Goal: Transaction & Acquisition: Purchase product/service

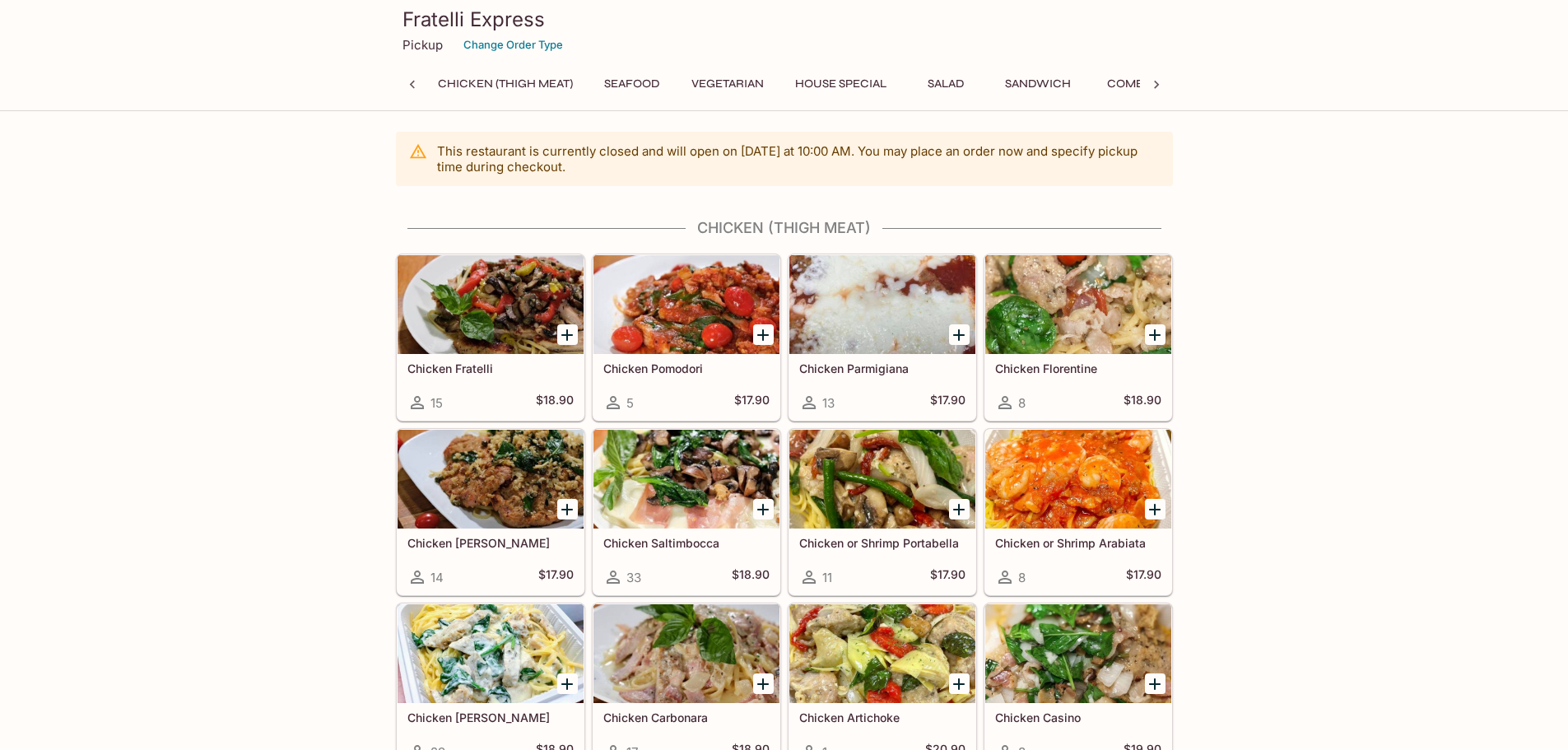
scroll to position [0, 7]
drag, startPoint x: 404, startPoint y: 19, endPoint x: 550, endPoint y: 22, distance: 146.0
click at [550, 22] on h3 "Fratelli Express" at bounding box center [784, 20] width 764 height 26
click at [856, 83] on button "House Special" at bounding box center [847, 83] width 110 height 23
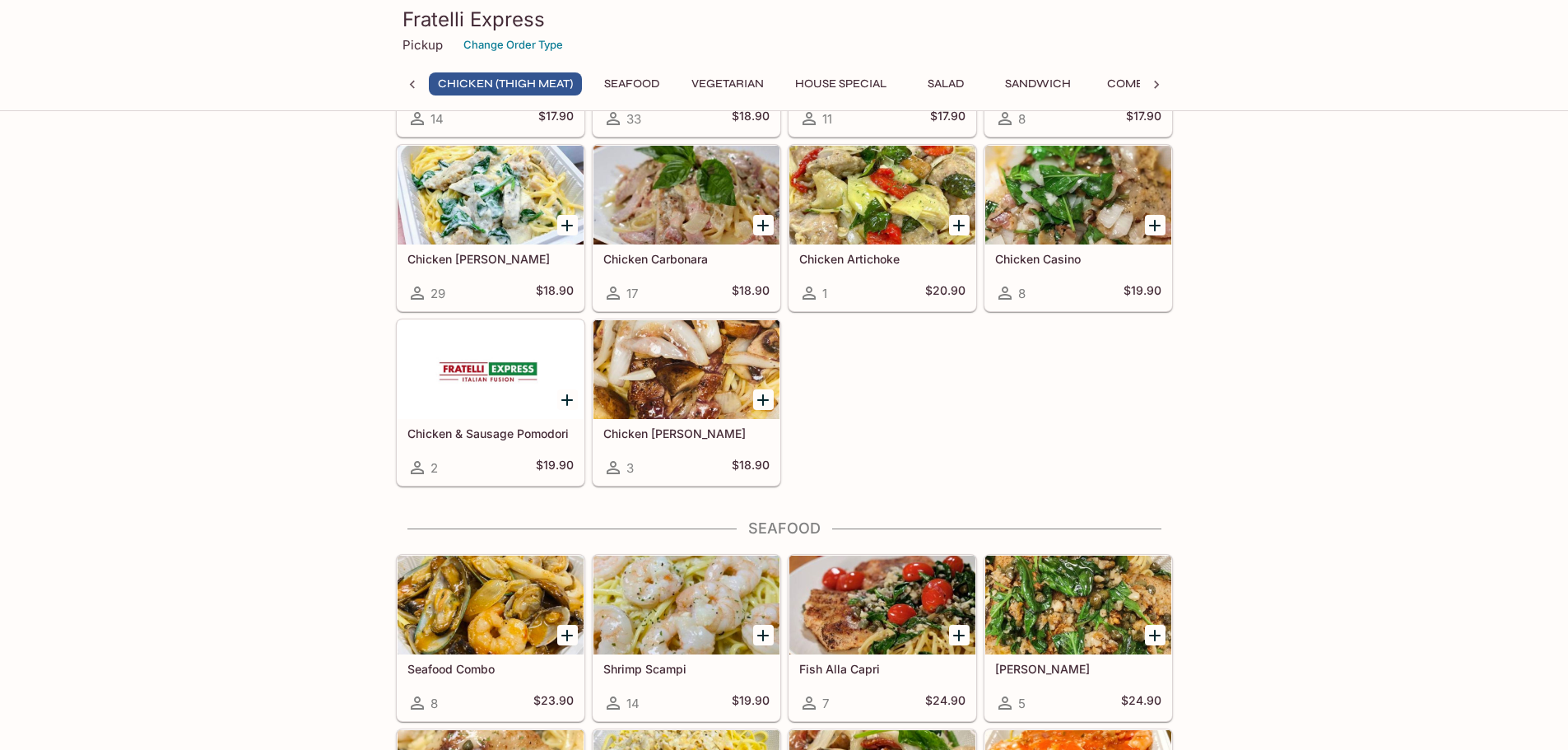
scroll to position [351, 0]
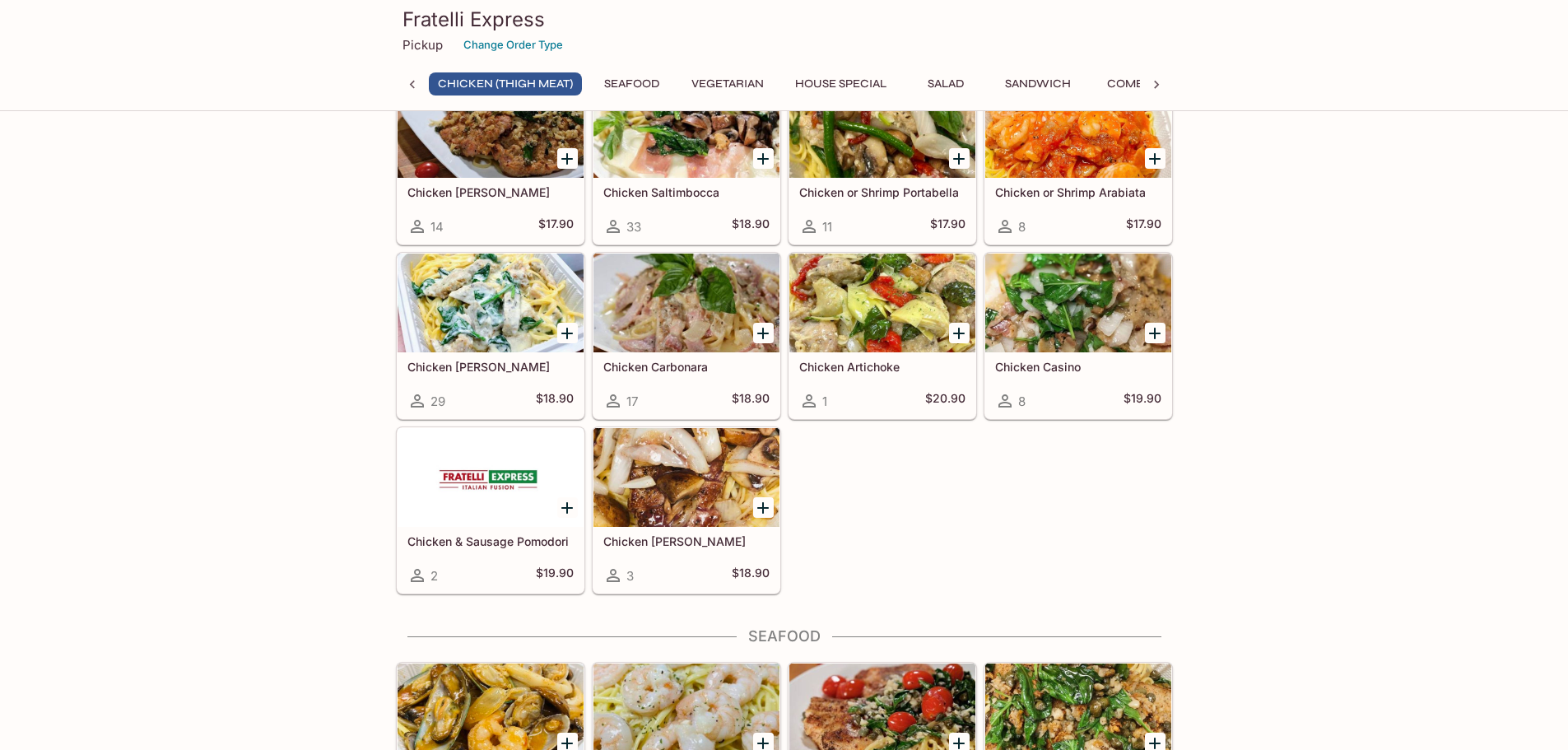
click at [691, 499] on div at bounding box center [686, 478] width 186 height 99
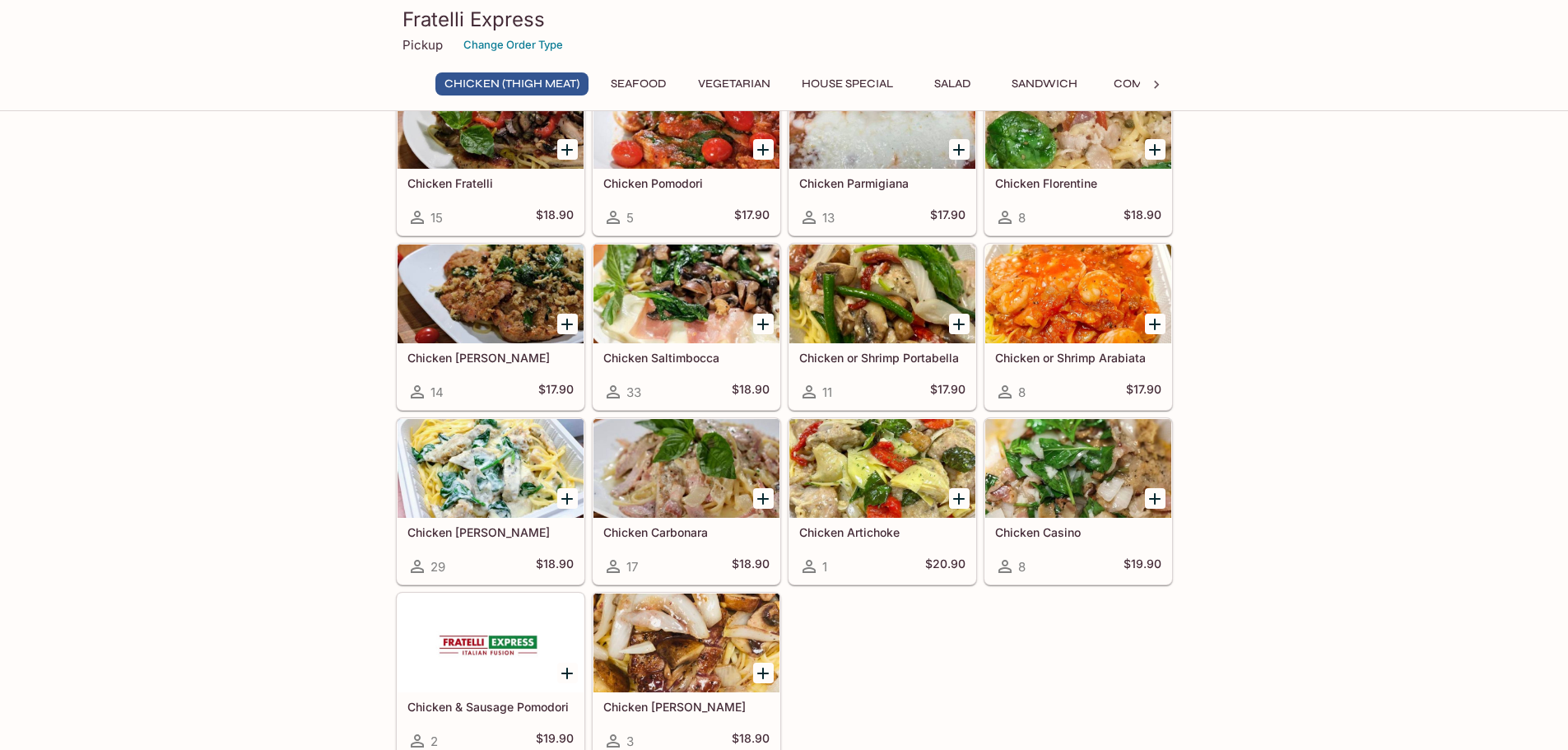
scroll to position [179, 0]
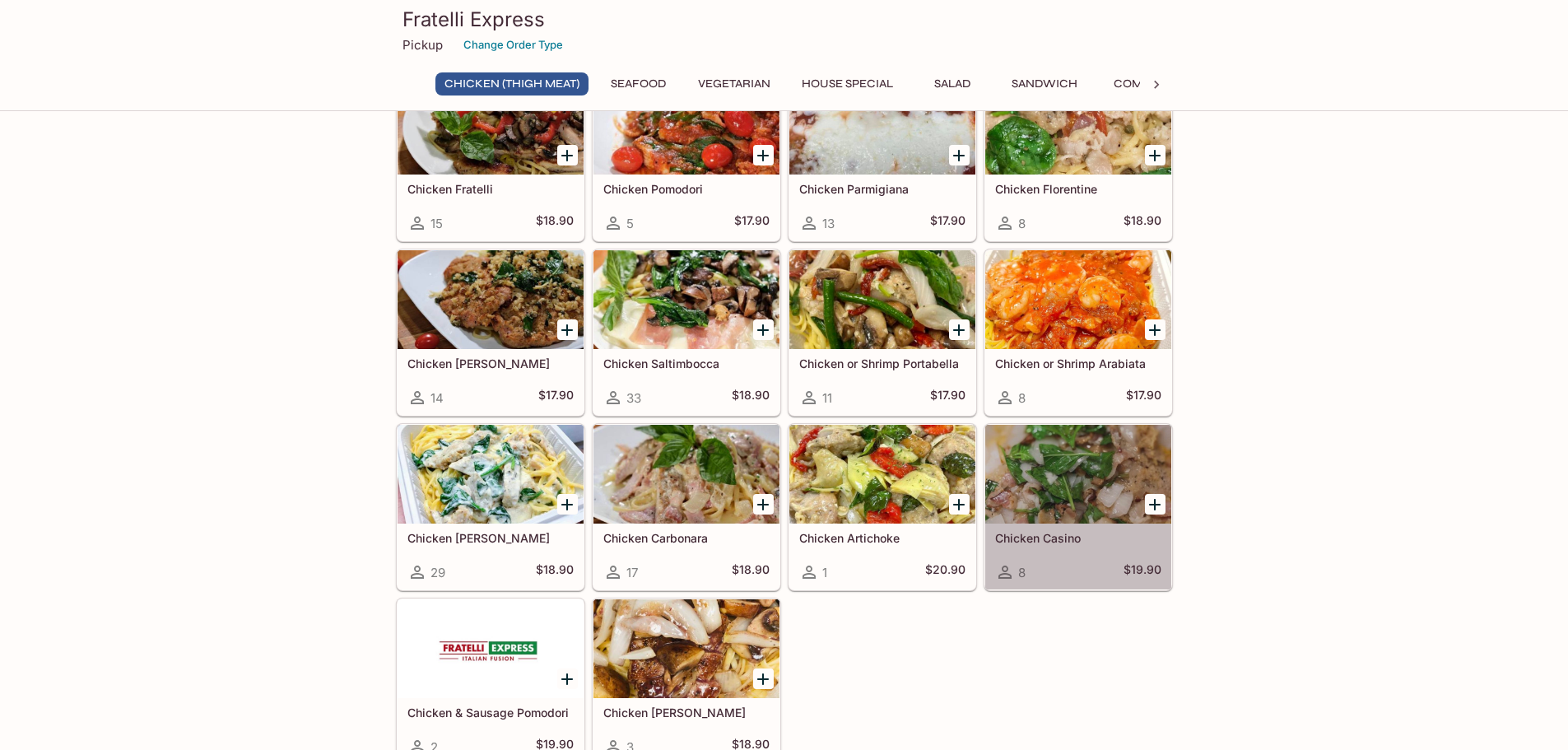
click at [1080, 473] on div at bounding box center [1078, 474] width 186 height 99
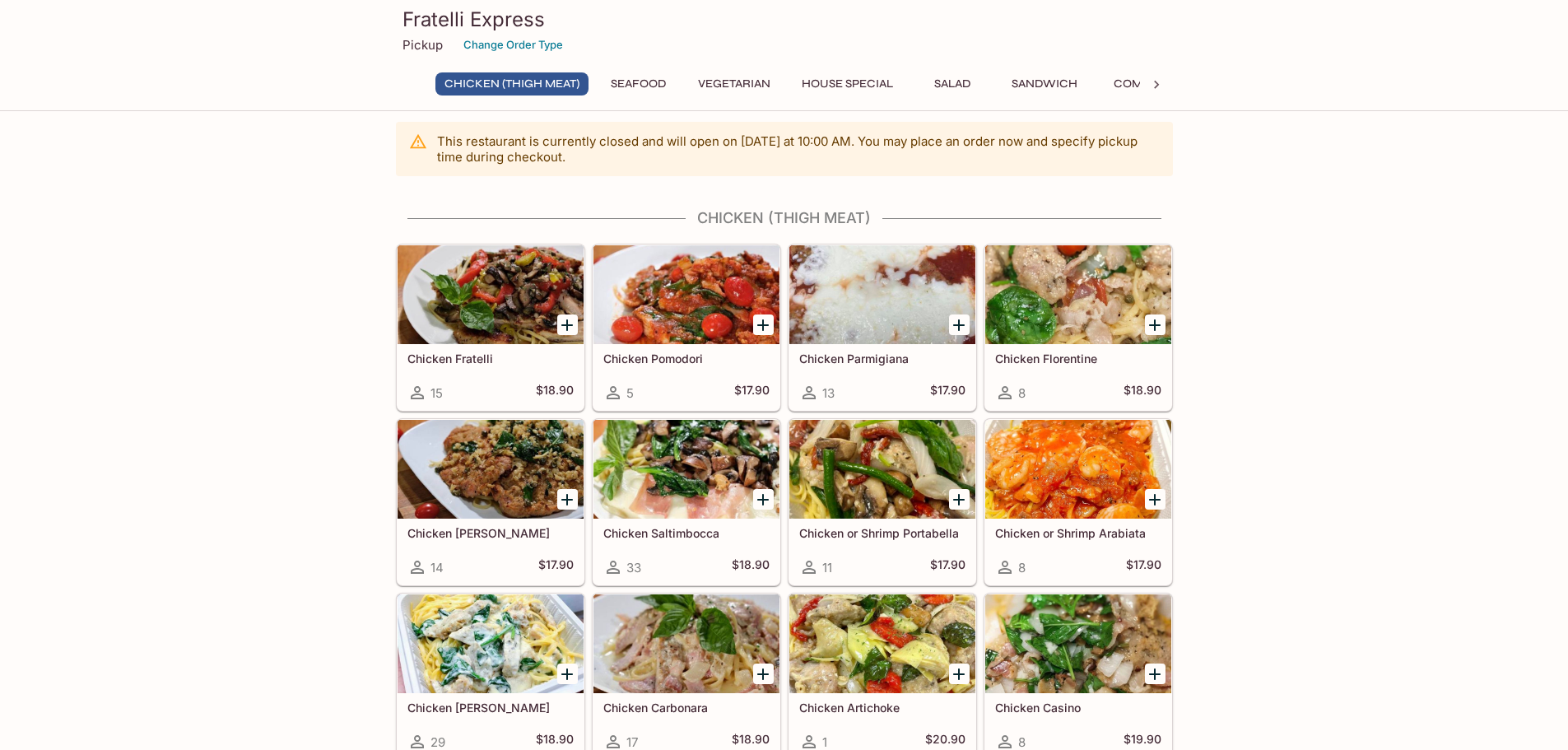
scroll to position [9, 0]
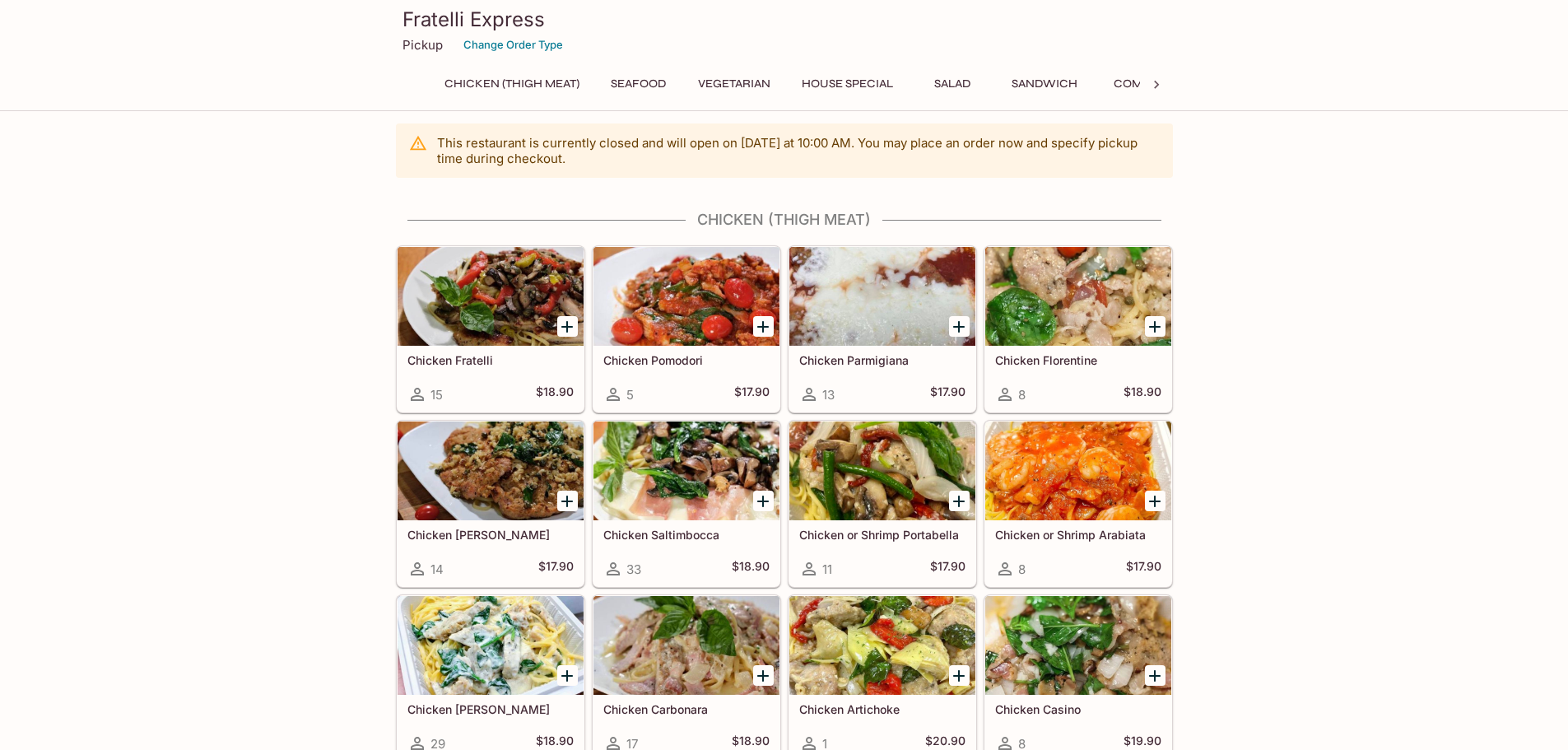
click at [490, 469] on div at bounding box center [490, 471] width 186 height 99
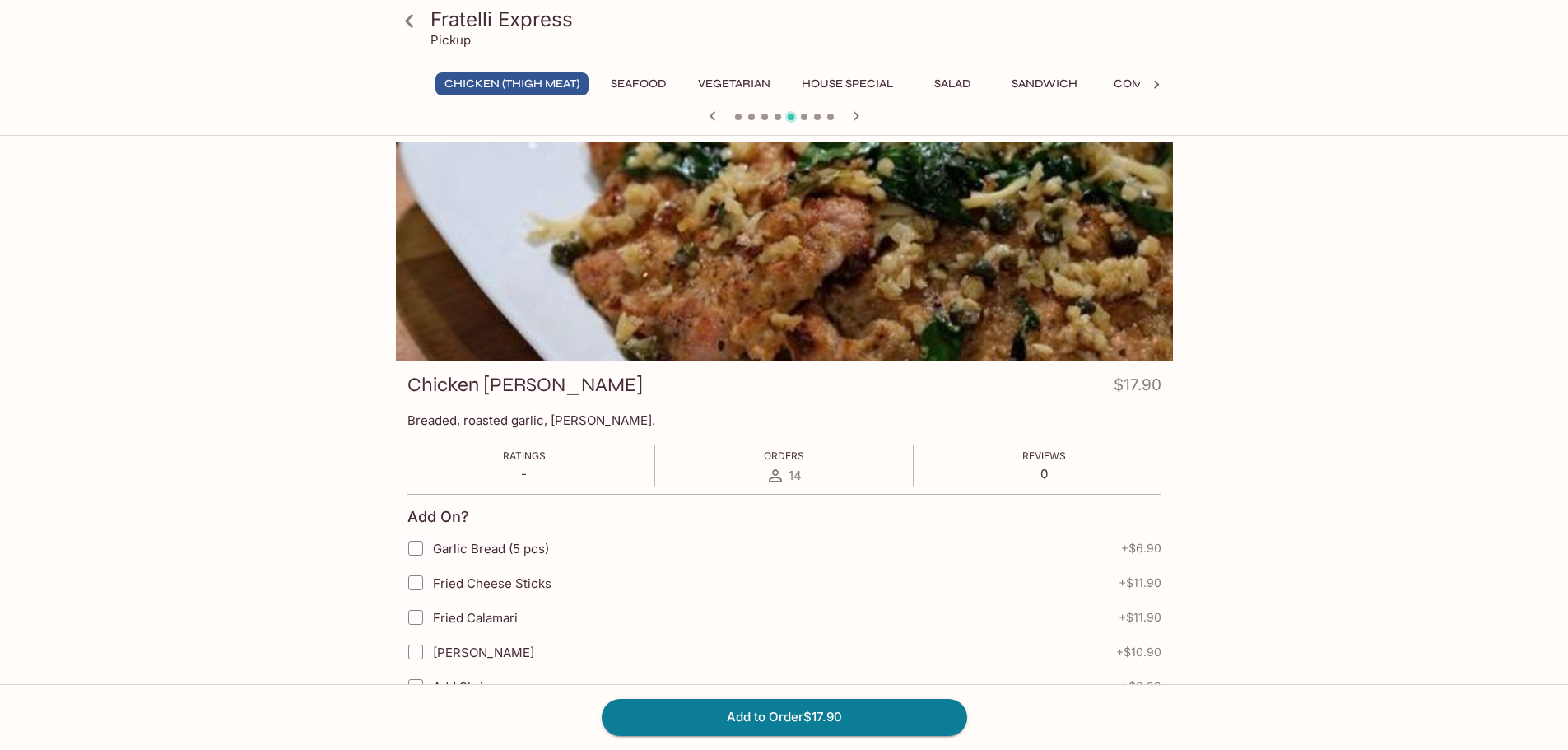
scroll to position [9, 0]
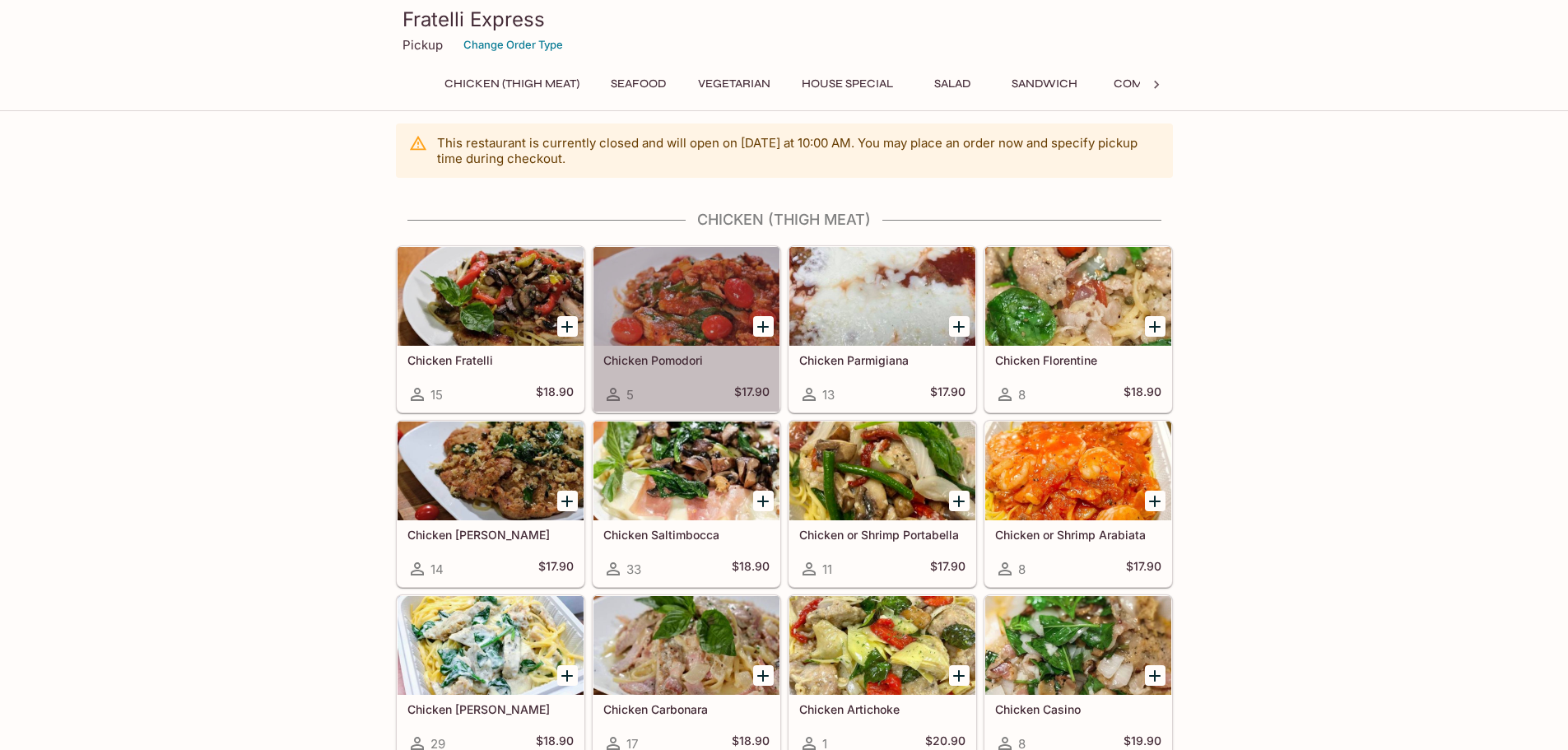
click at [705, 288] on div at bounding box center [686, 297] width 186 height 99
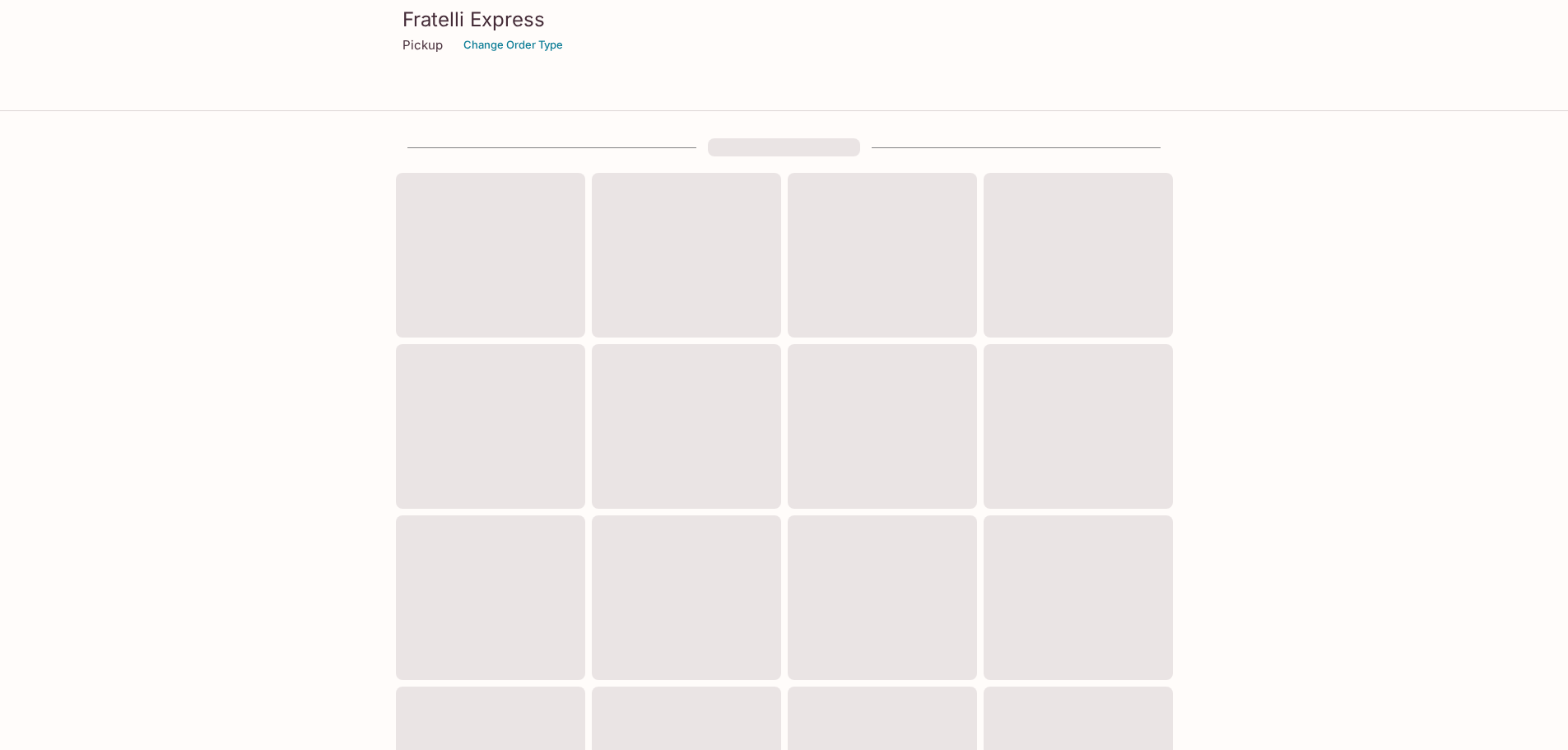
scroll to position [9, 0]
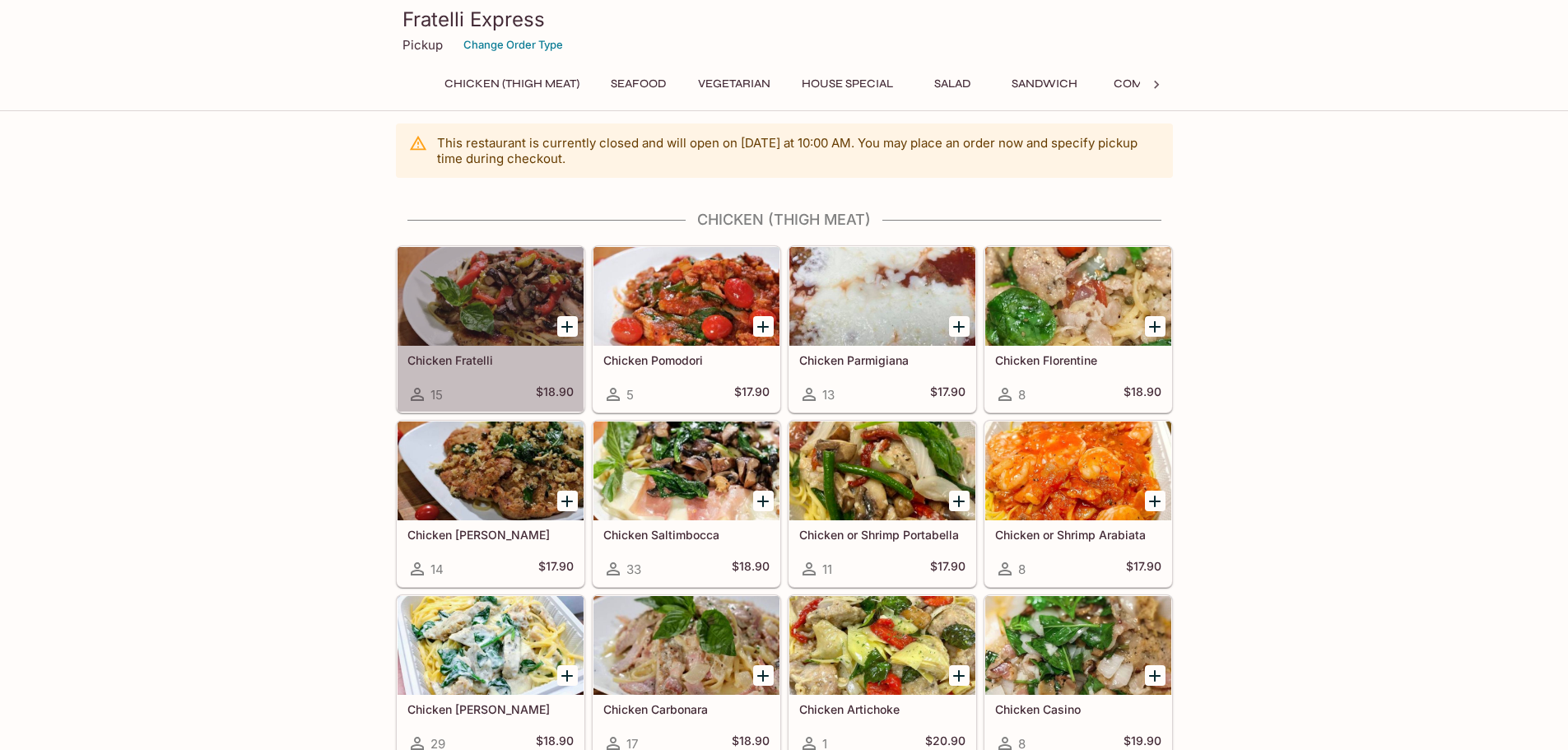
click at [510, 282] on div at bounding box center [490, 297] width 186 height 99
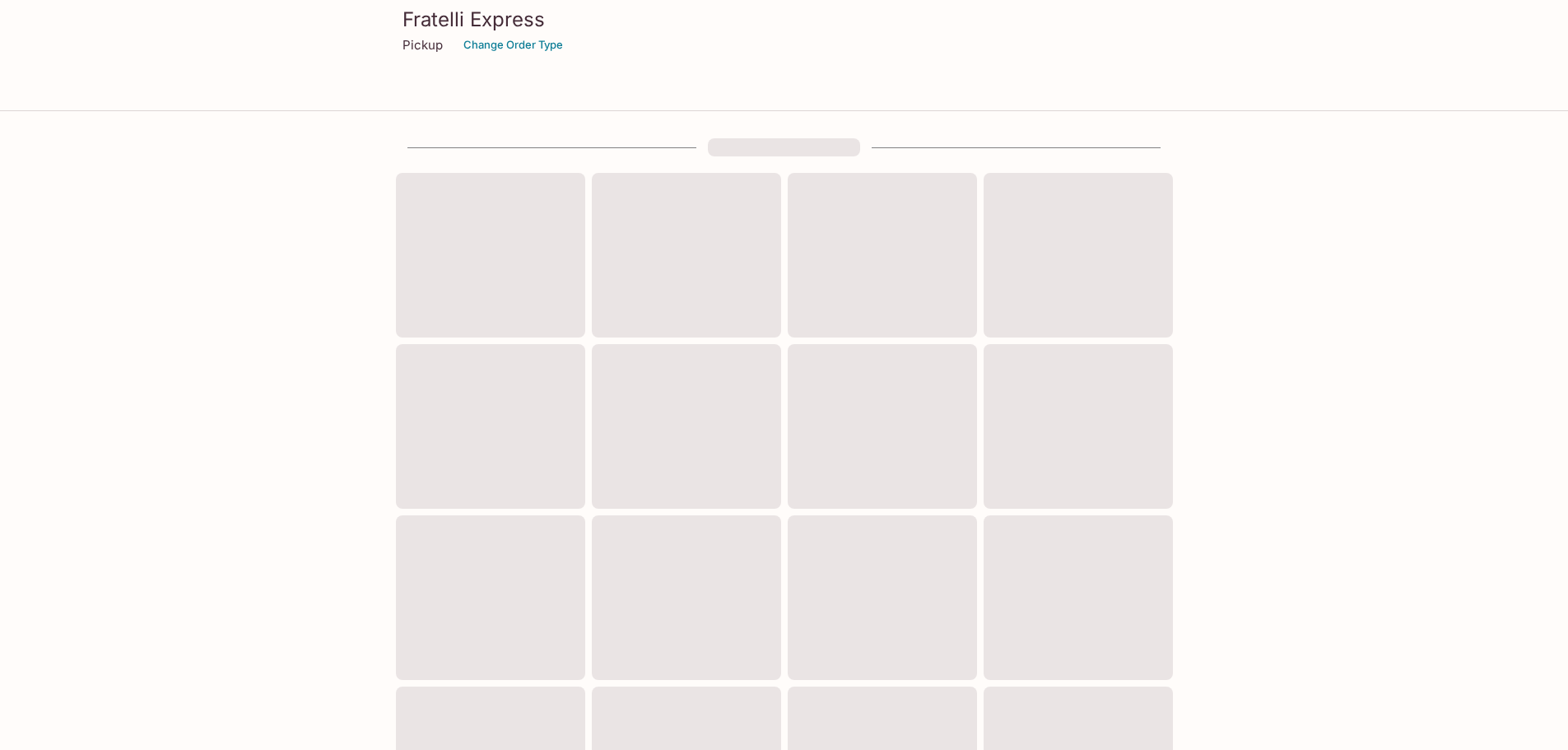
scroll to position [9, 0]
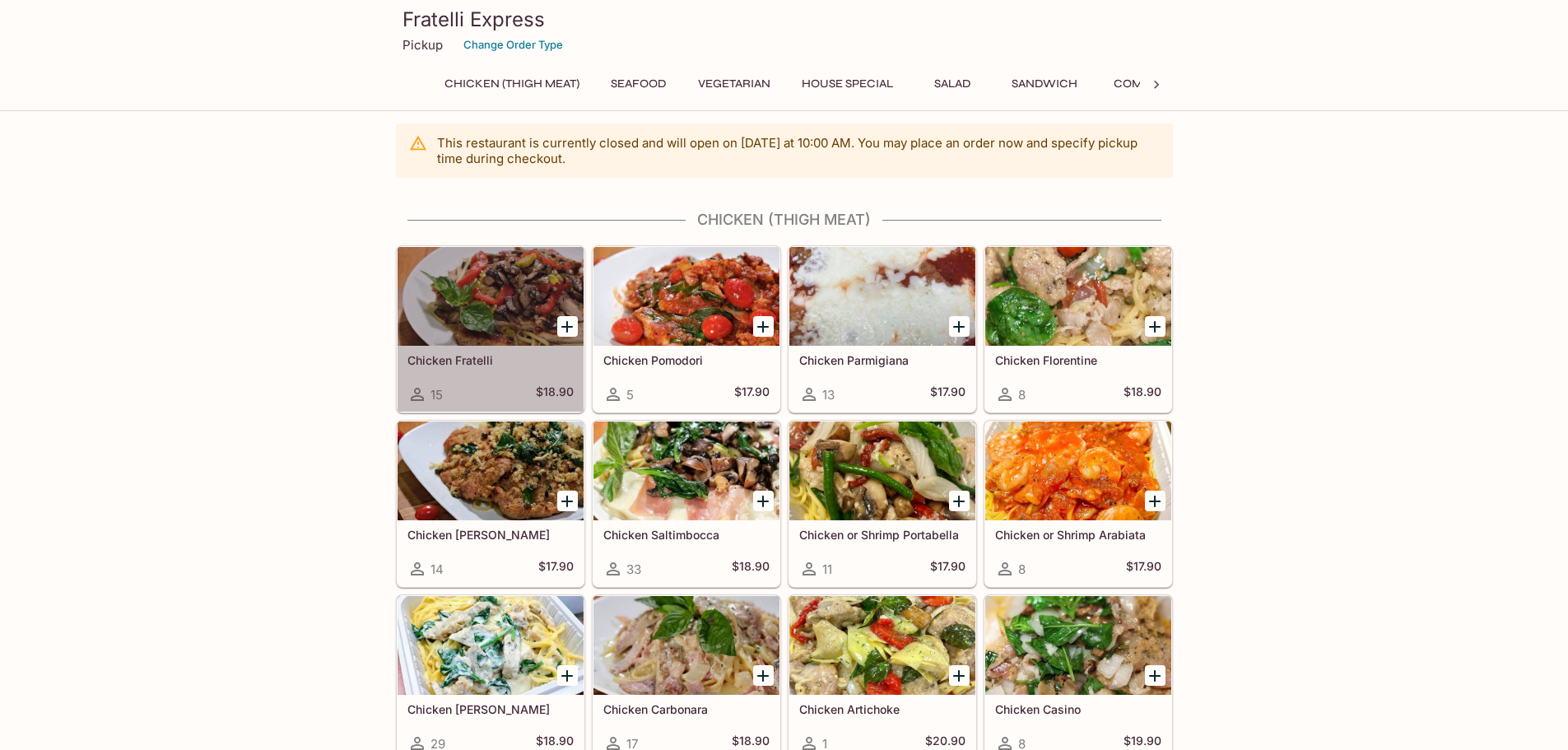
click at [512, 330] on div at bounding box center [490, 297] width 186 height 99
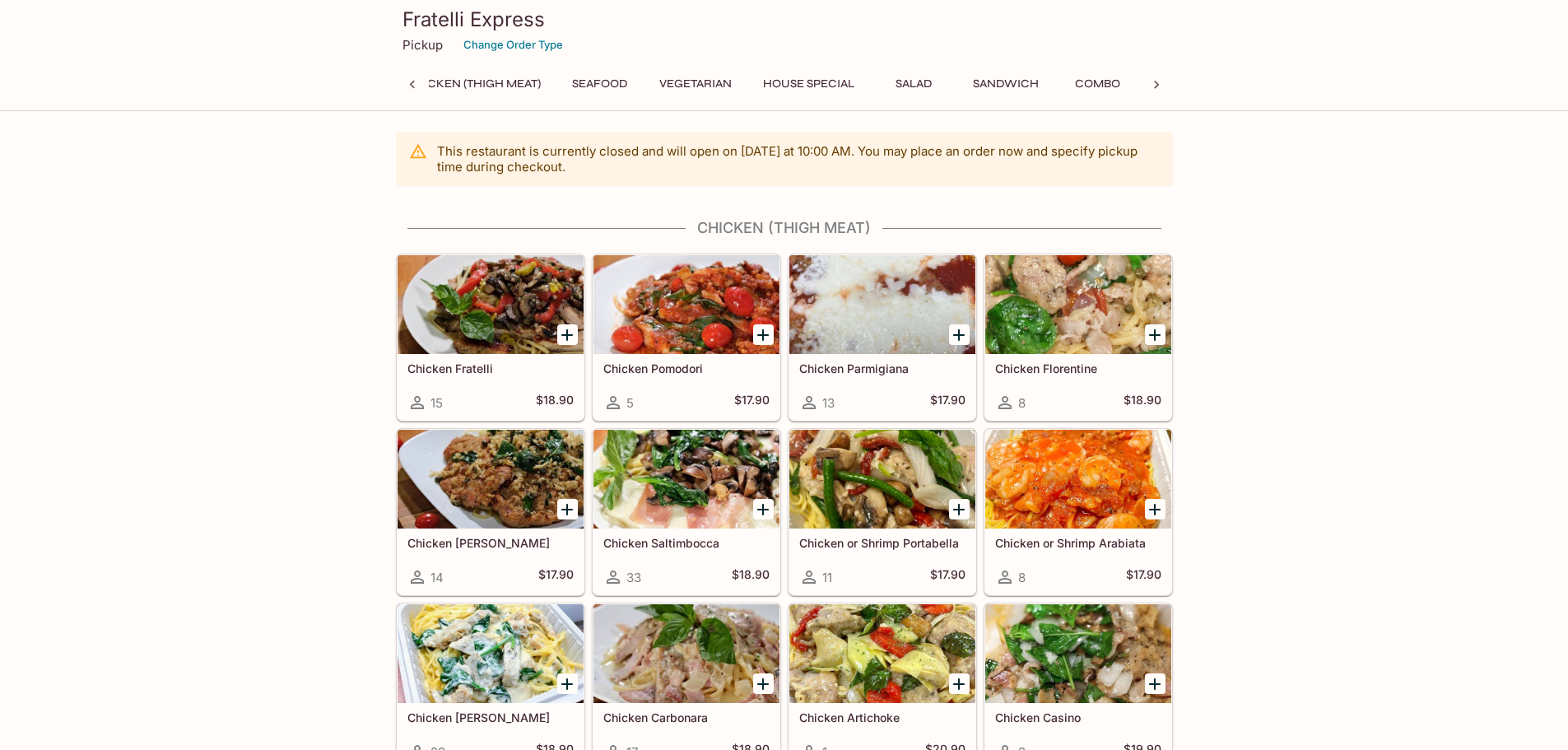
scroll to position [0, 7]
